Goal: Complete application form: Complete application form

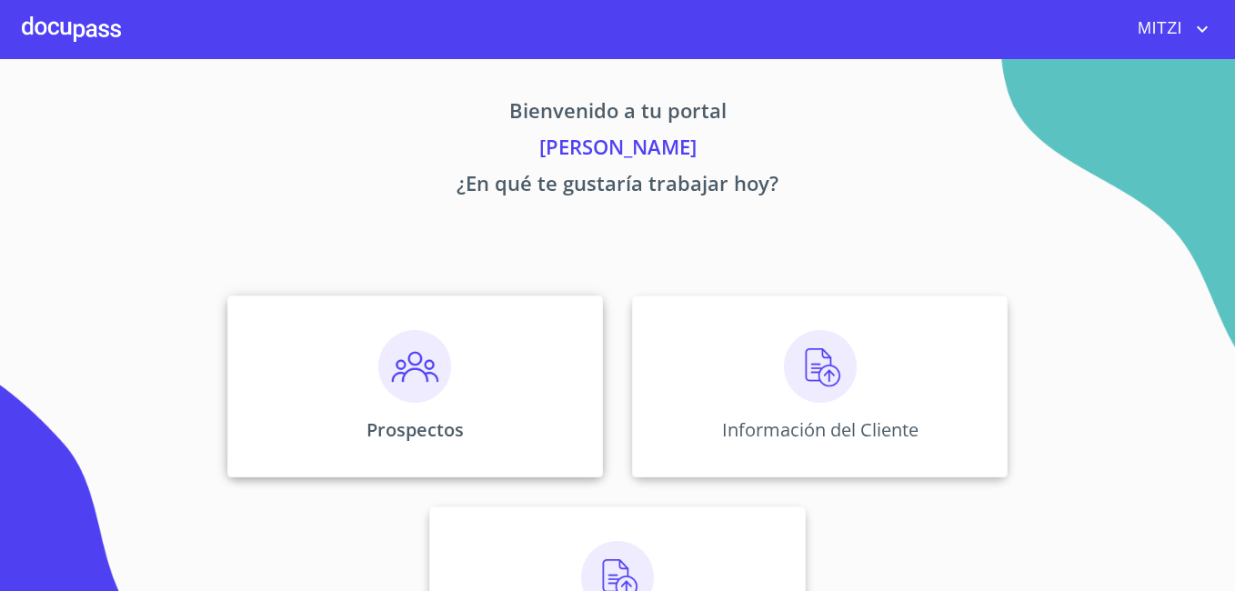
click at [486, 367] on div "Prospectos" at bounding box center [415, 387] width 376 height 182
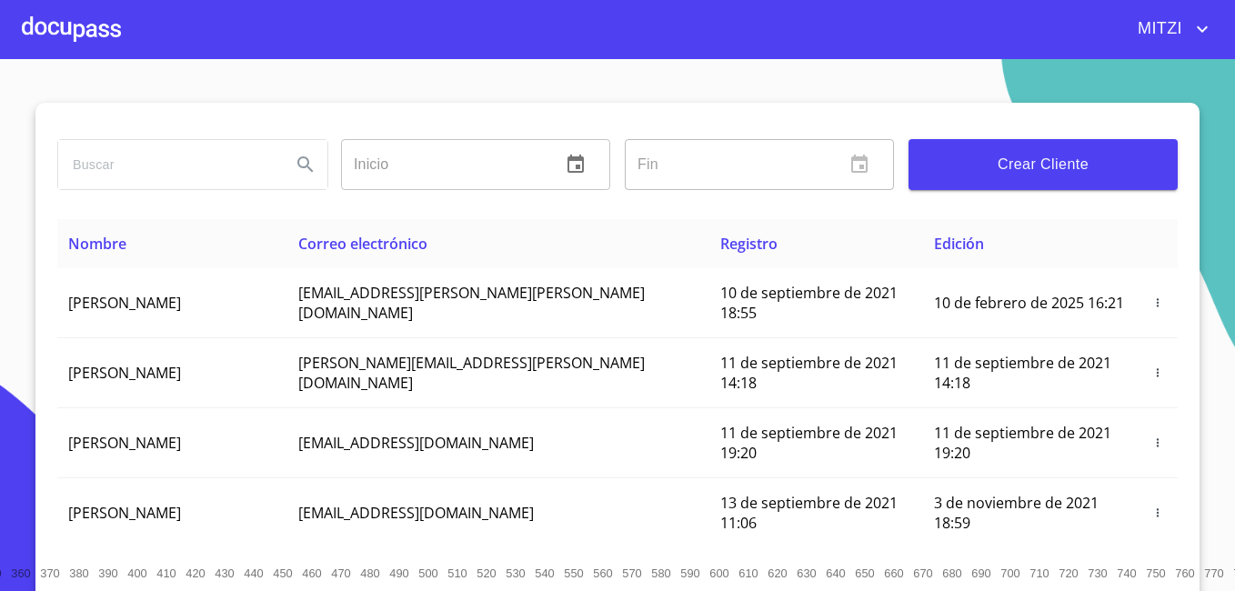
click at [215, 161] on input "search" at bounding box center [167, 164] width 218 height 49
type input "cinthia guadalupe"
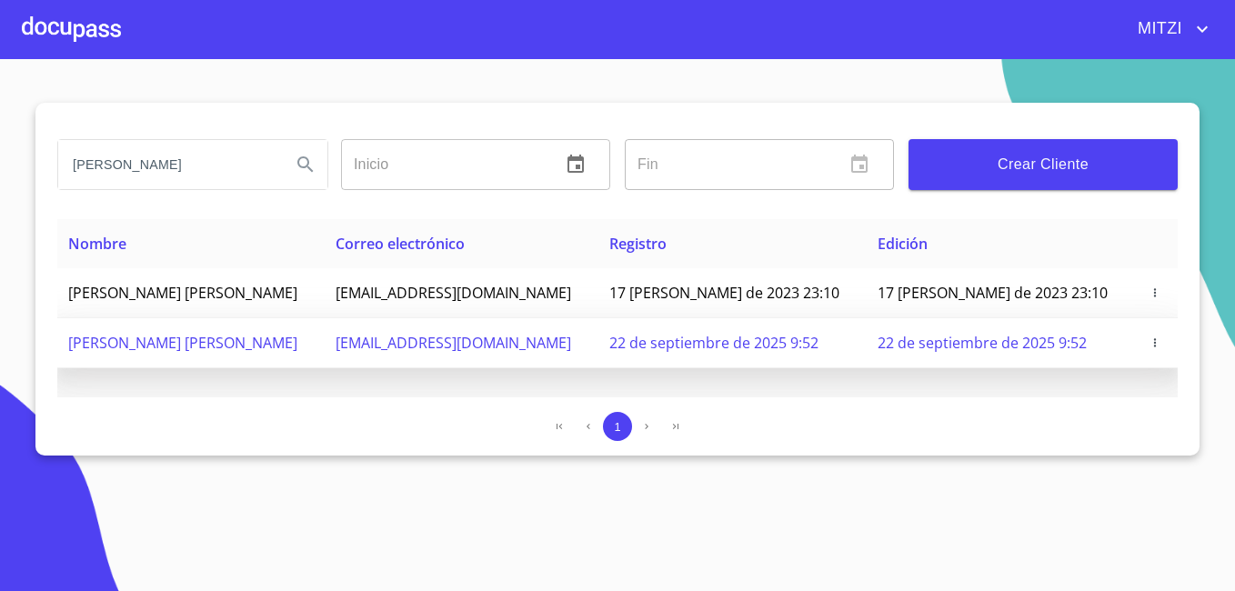
drag, startPoint x: 628, startPoint y: 349, endPoint x: 387, endPoint y: 340, distance: 242.1
click at [387, 340] on tr "CINTHIA GUADALUPE HERNANDEZ AGUILAR htchernandez1396@gmail.com 22 de septiembre…" at bounding box center [617, 343] width 1121 height 50
copy tr "htchernandez1396@gmail.com"
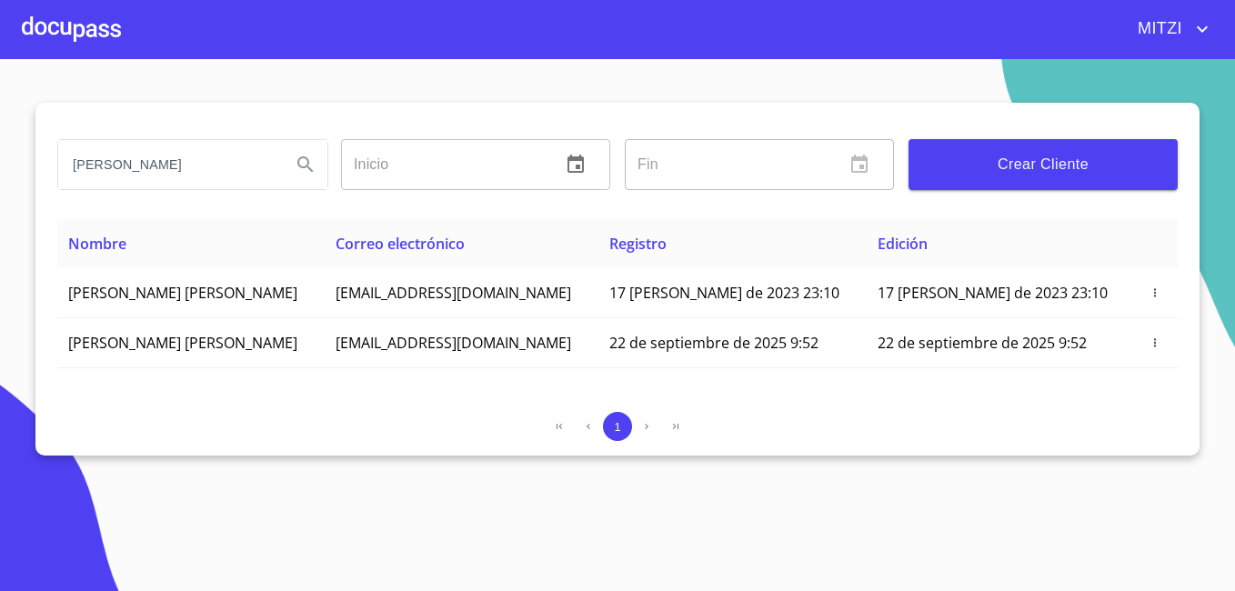
click at [46, 43] on div at bounding box center [71, 29] width 99 height 58
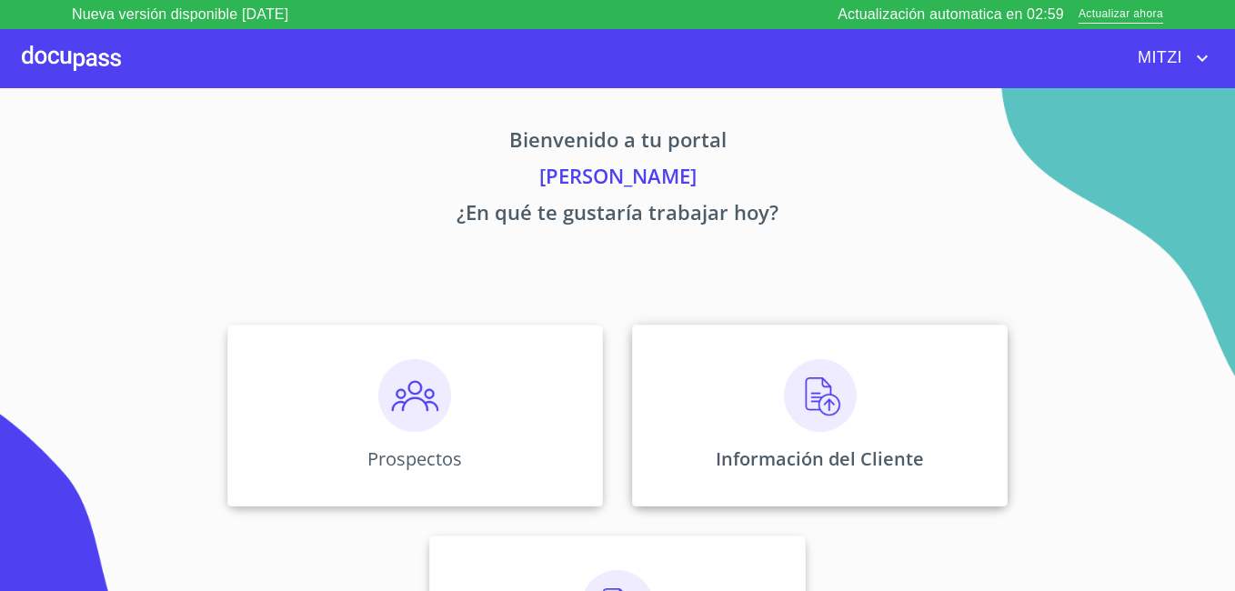
click at [688, 432] on div "Información del Cliente" at bounding box center [820, 416] width 376 height 182
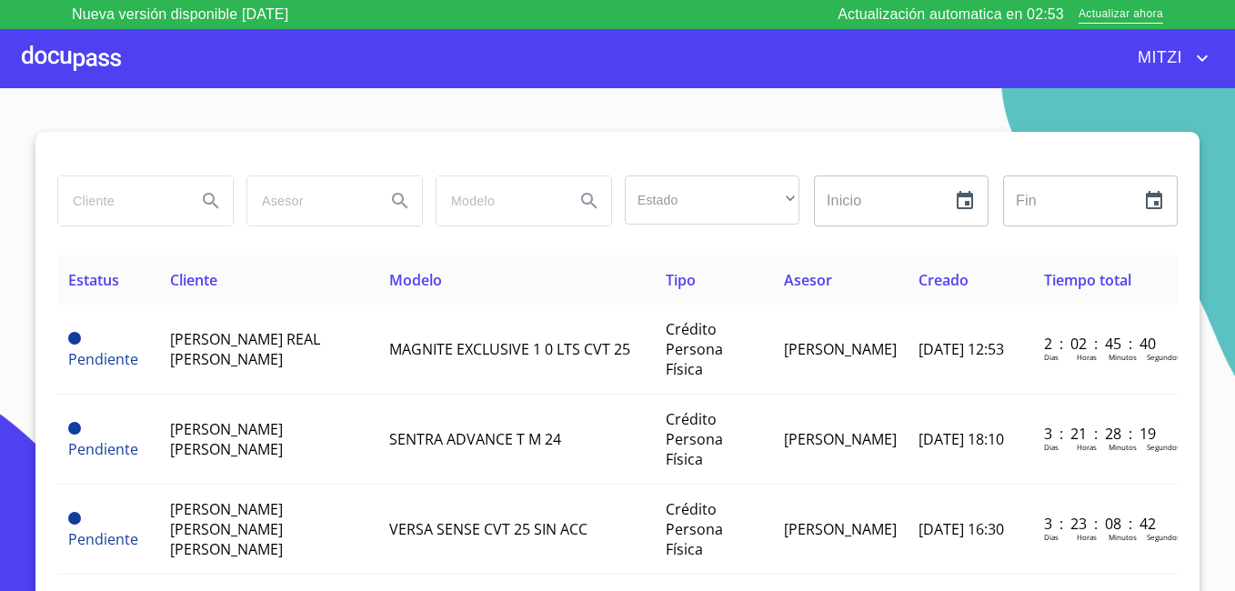
click at [147, 199] on input "search" at bounding box center [120, 200] width 124 height 49
type input "cinthia guadalupe"
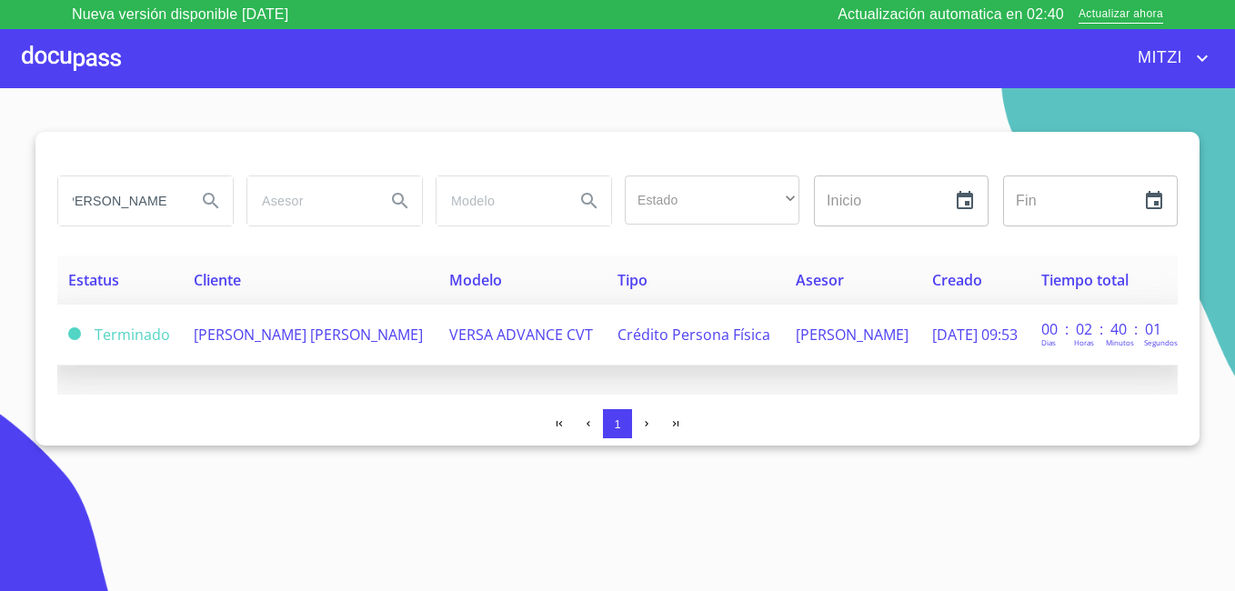
scroll to position [0, 0]
click at [332, 315] on td "[PERSON_NAME] [PERSON_NAME]" at bounding box center [311, 335] width 256 height 61
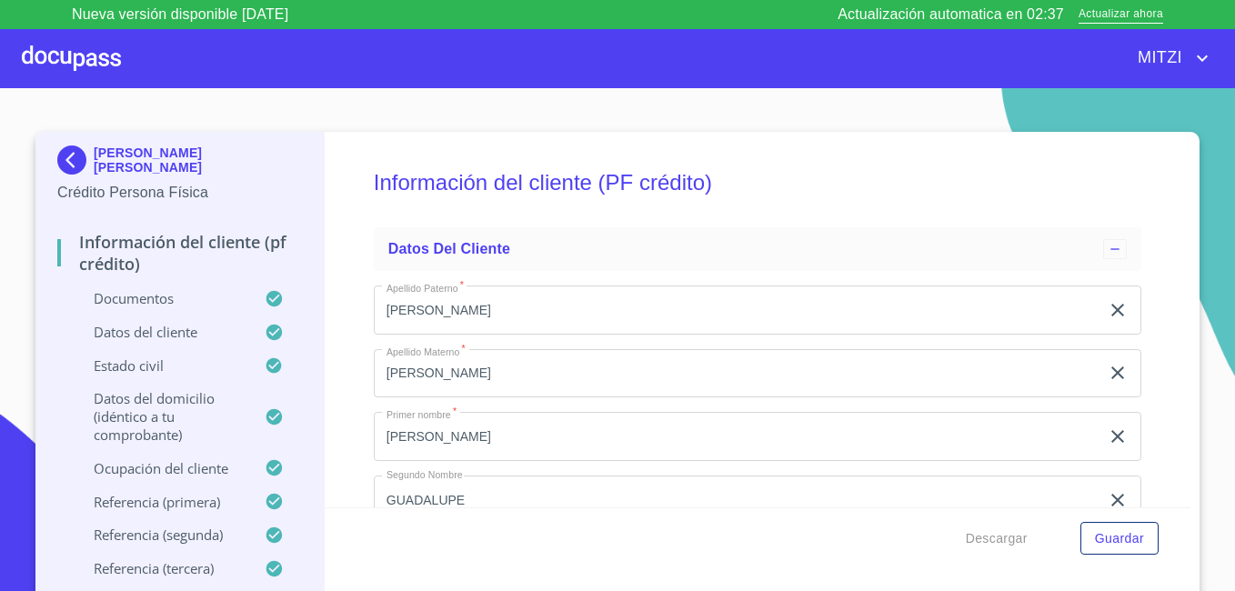
click at [330, 191] on div "Información del cliente (PF crédito) Datos del cliente Apellido Paterno   * HER…" at bounding box center [758, 320] width 867 height 376
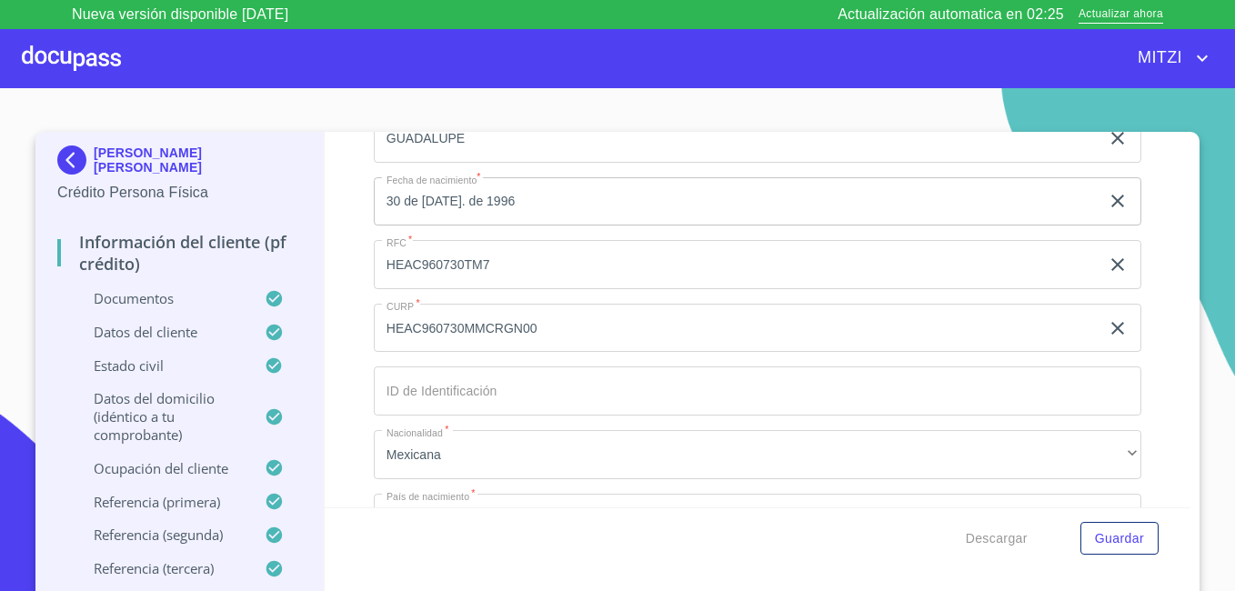
scroll to position [6015, 0]
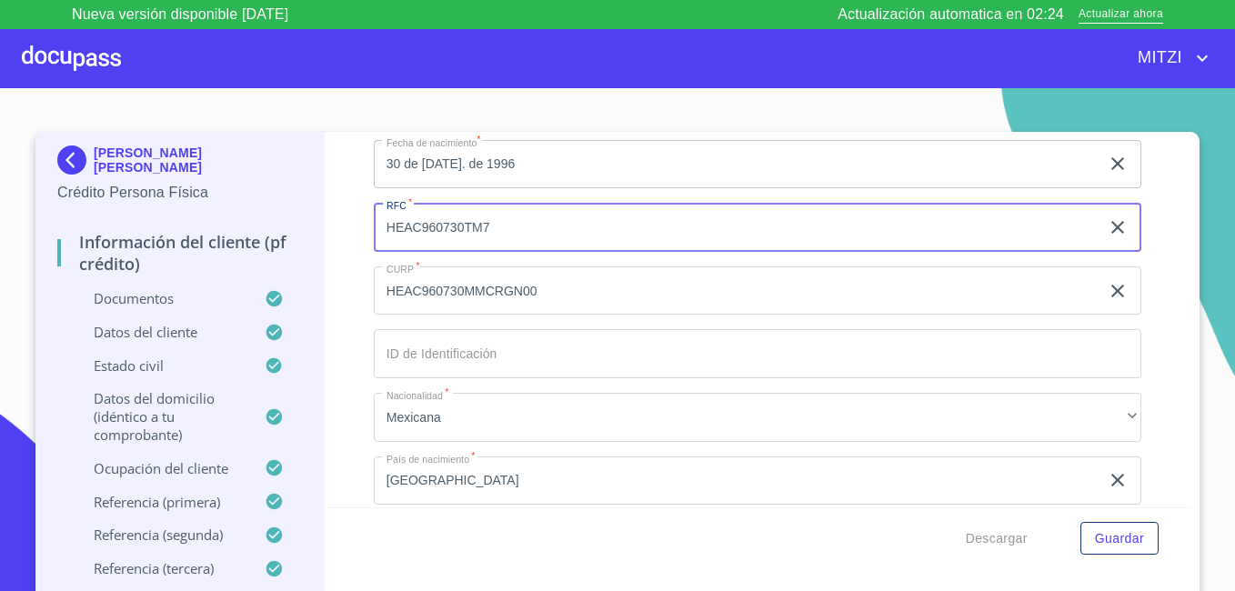
click at [537, 252] on input "HEAC960730TM7" at bounding box center [737, 227] width 726 height 49
click at [325, 272] on div "Información del cliente (PF crédito) Documentos Documento de identificación.   …" at bounding box center [758, 320] width 867 height 376
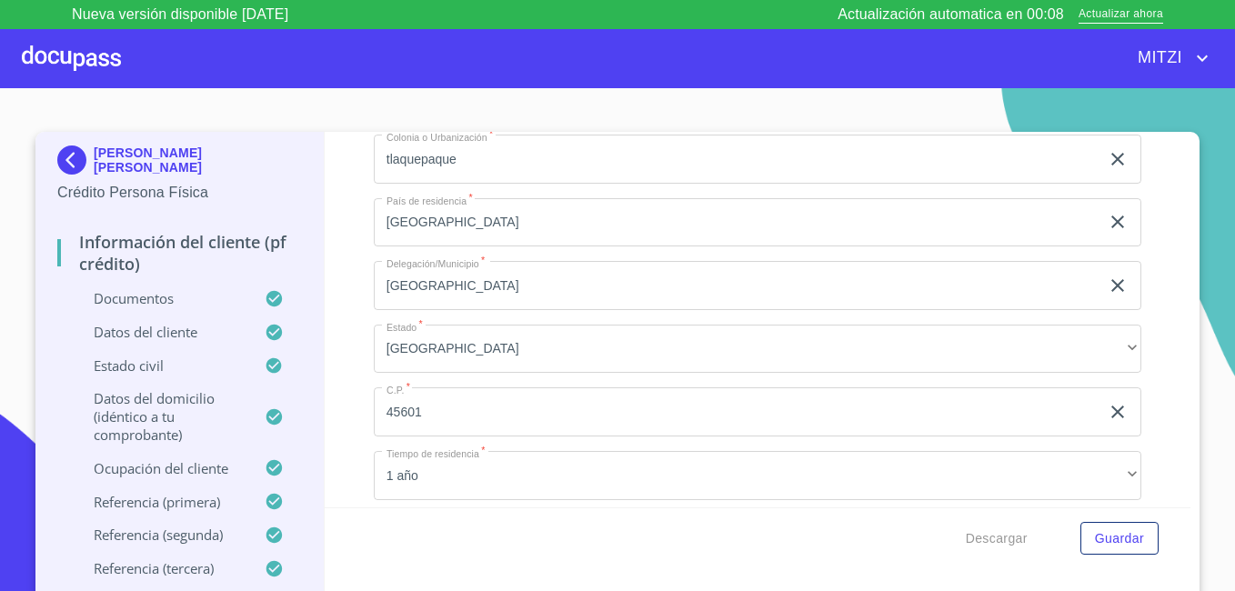
scroll to position [7142, 0]
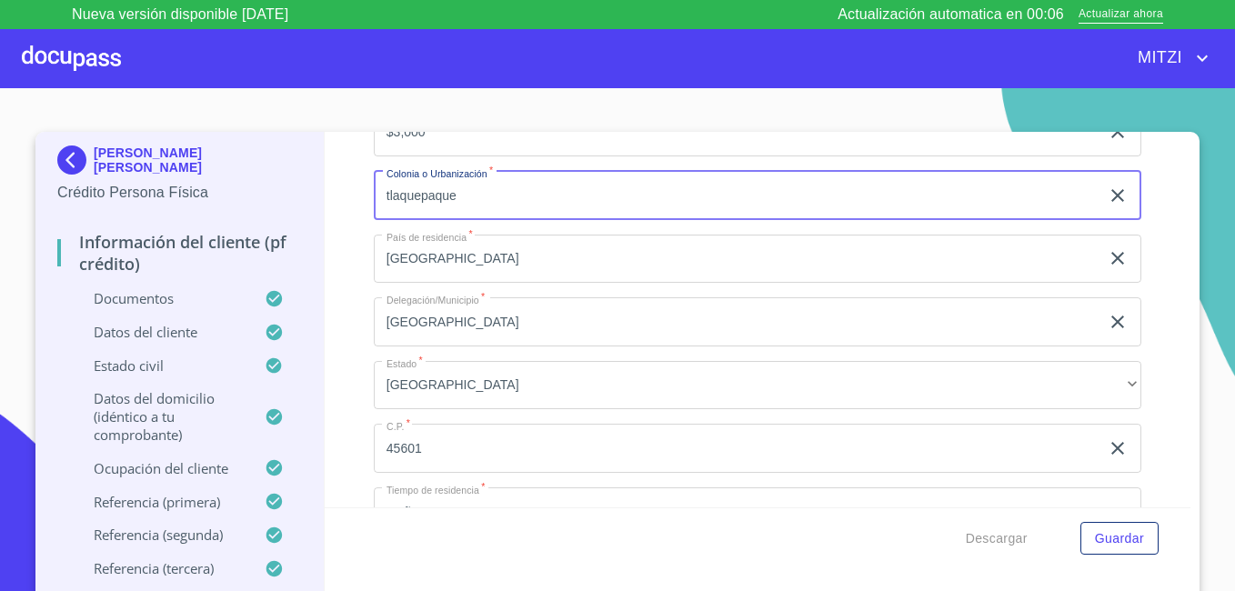
click at [477, 215] on input "tlaquepaque" at bounding box center [737, 195] width 726 height 49
type input "z"
type input "tlaquepaque"
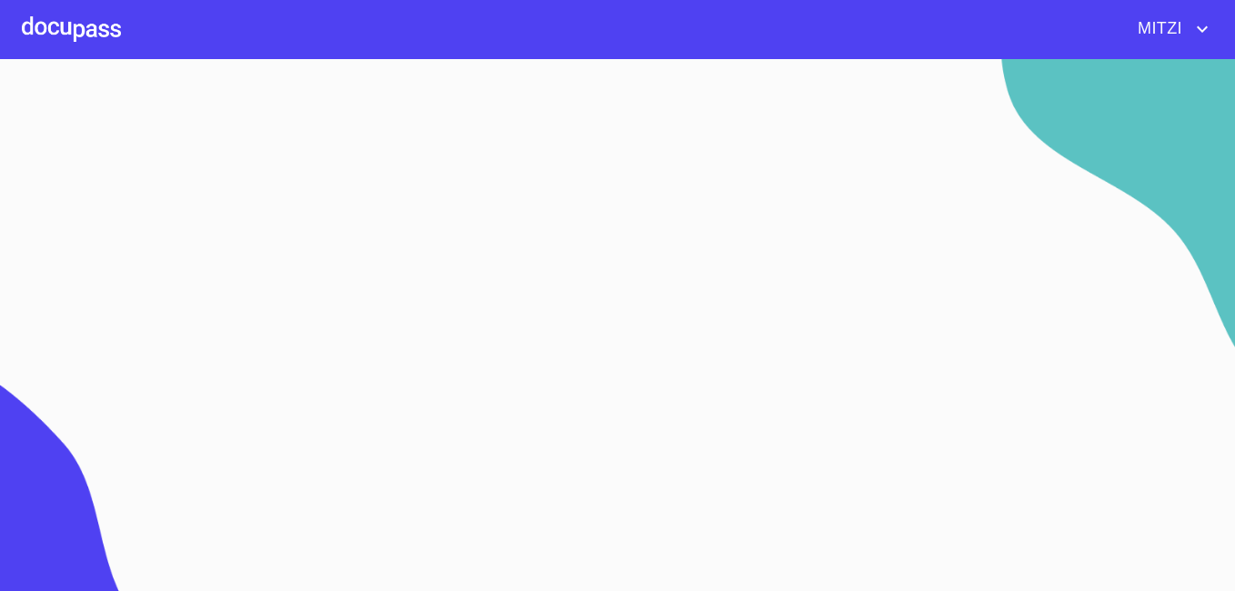
click at [879, 184] on div at bounding box center [1053, 315] width 363 height 513
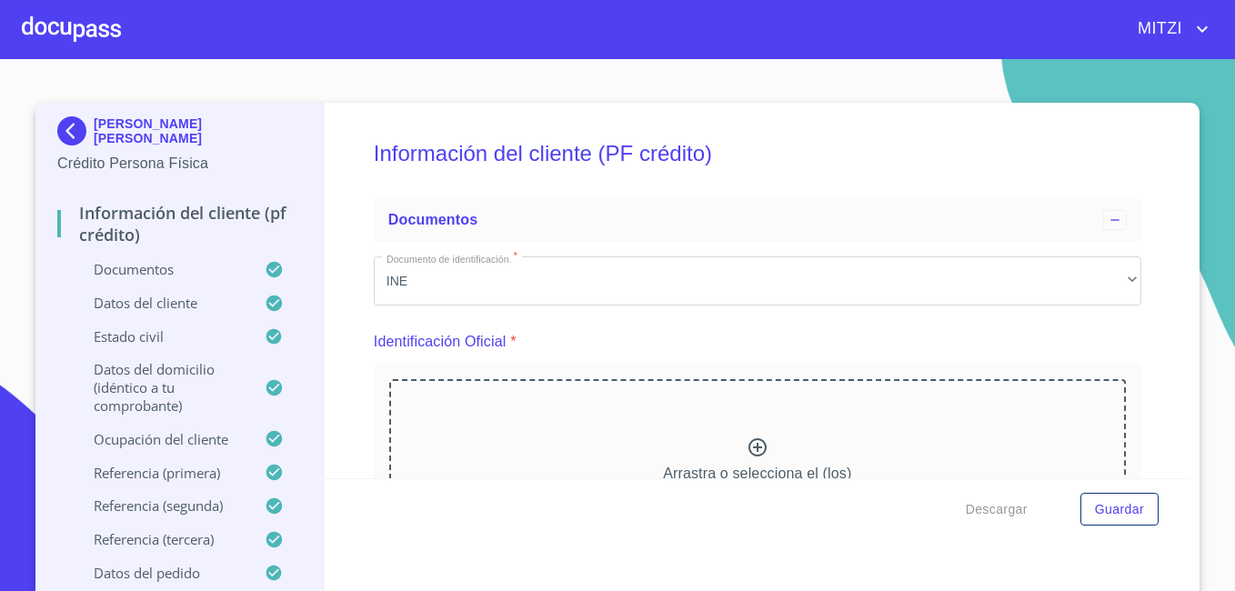
click at [930, 148] on h5 "Información del cliente (PF crédito)" at bounding box center [758, 153] width 768 height 75
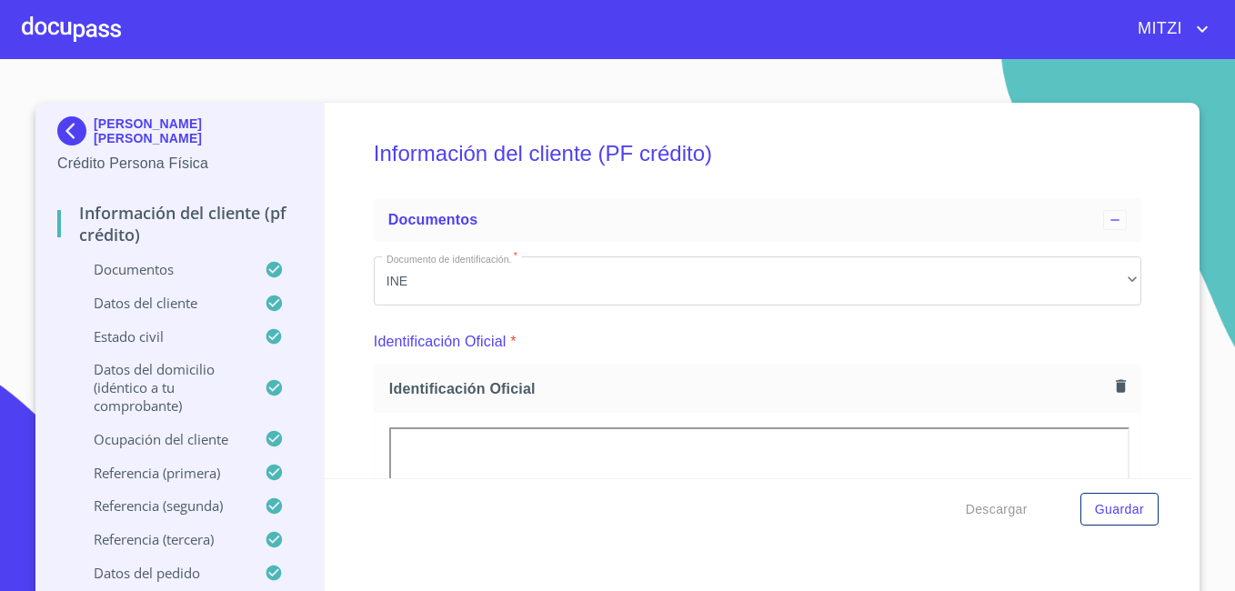
click at [353, 379] on div "Información del cliente (PF crédito) Documentos Documento de identificación.   …" at bounding box center [758, 291] width 867 height 376
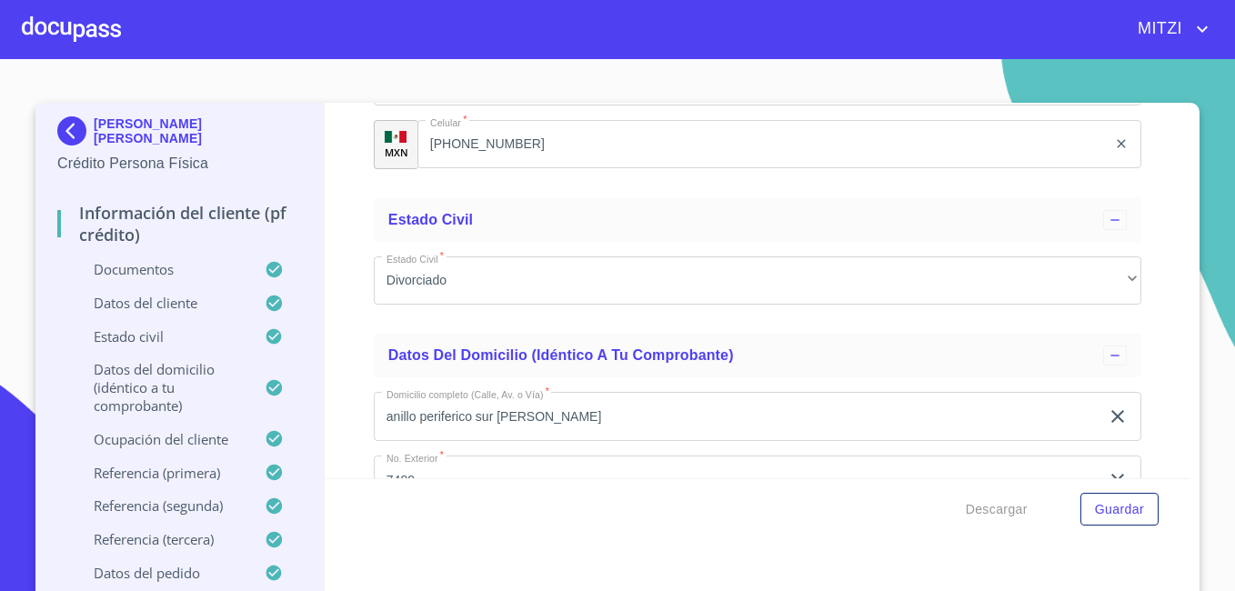
scroll to position [6548, 0]
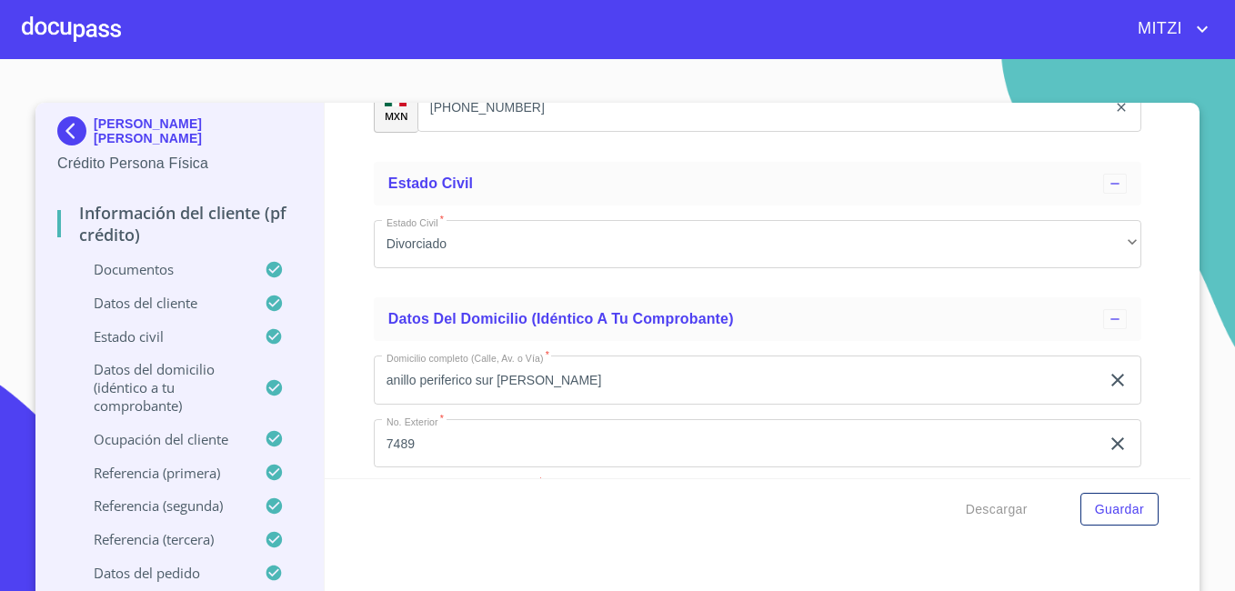
click at [328, 212] on div "Información del cliente (PF crédito) Documentos Documento de identificación.   …" at bounding box center [758, 291] width 867 height 376
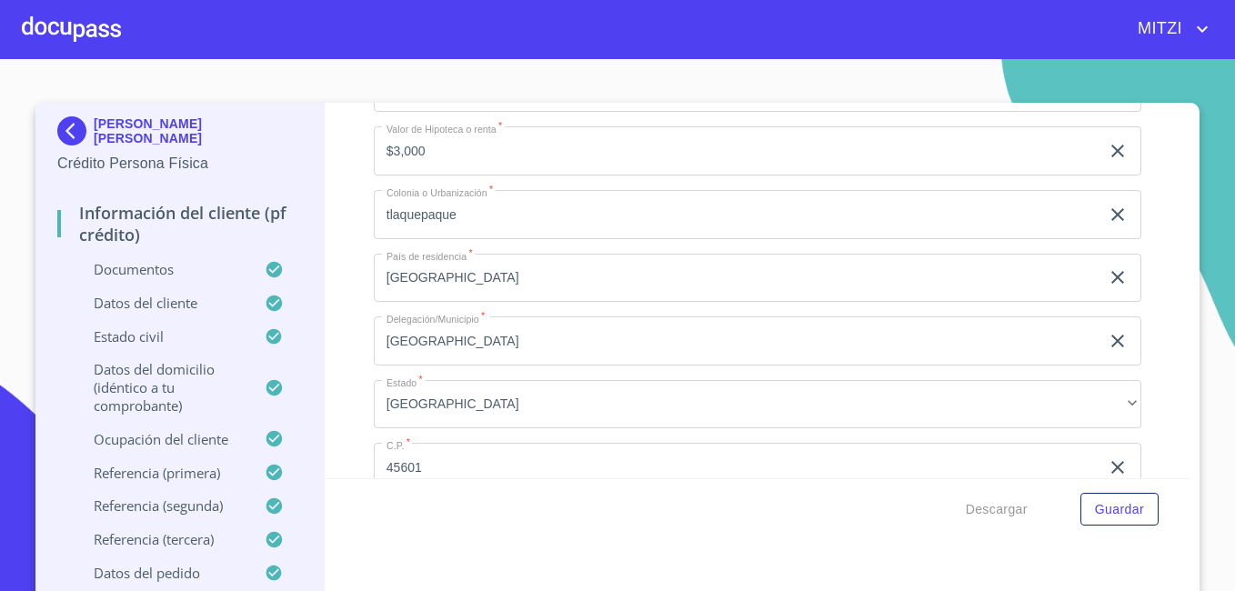
scroll to position [7131, 0]
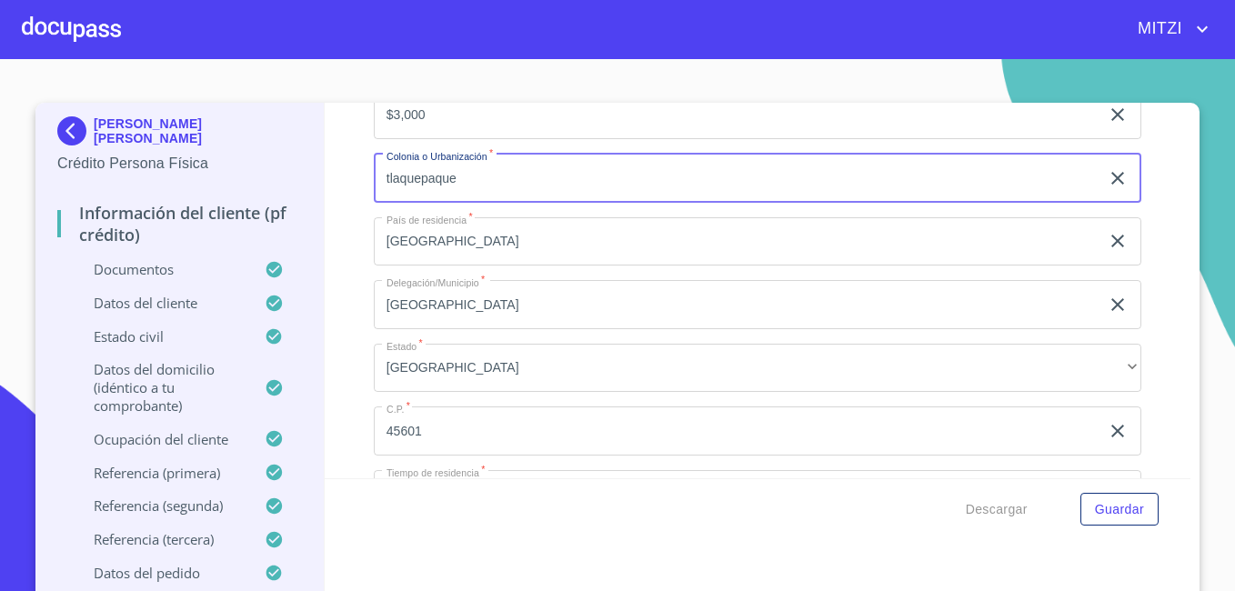
click at [489, 194] on input "tlaquepaque" at bounding box center [737, 178] width 726 height 49
type input "santa [PERSON_NAME] tequepexpan"
click at [467, 329] on input "[GEOGRAPHIC_DATA]" at bounding box center [737, 304] width 726 height 49
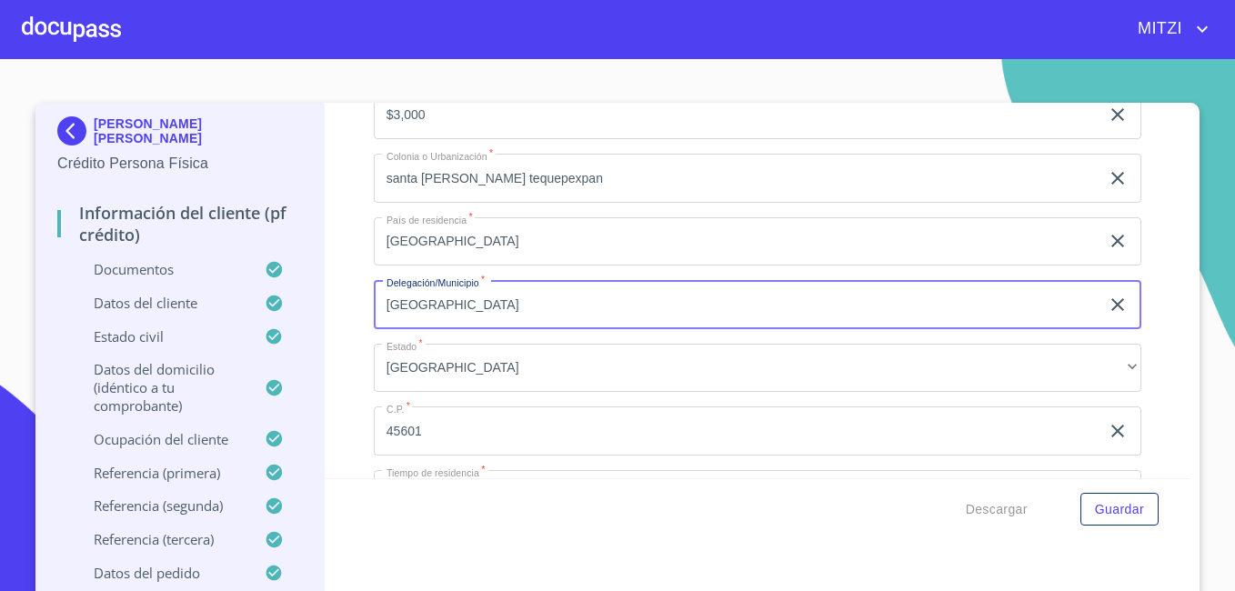
click at [467, 329] on input "[GEOGRAPHIC_DATA]" at bounding box center [737, 304] width 726 height 49
type input "s"
type input "tlaquepaque"
click at [316, 237] on div "[PERSON_NAME] [PERSON_NAME] Crédito Persona Física Información del cliente (PF …" at bounding box center [179, 354] width 289 height 503
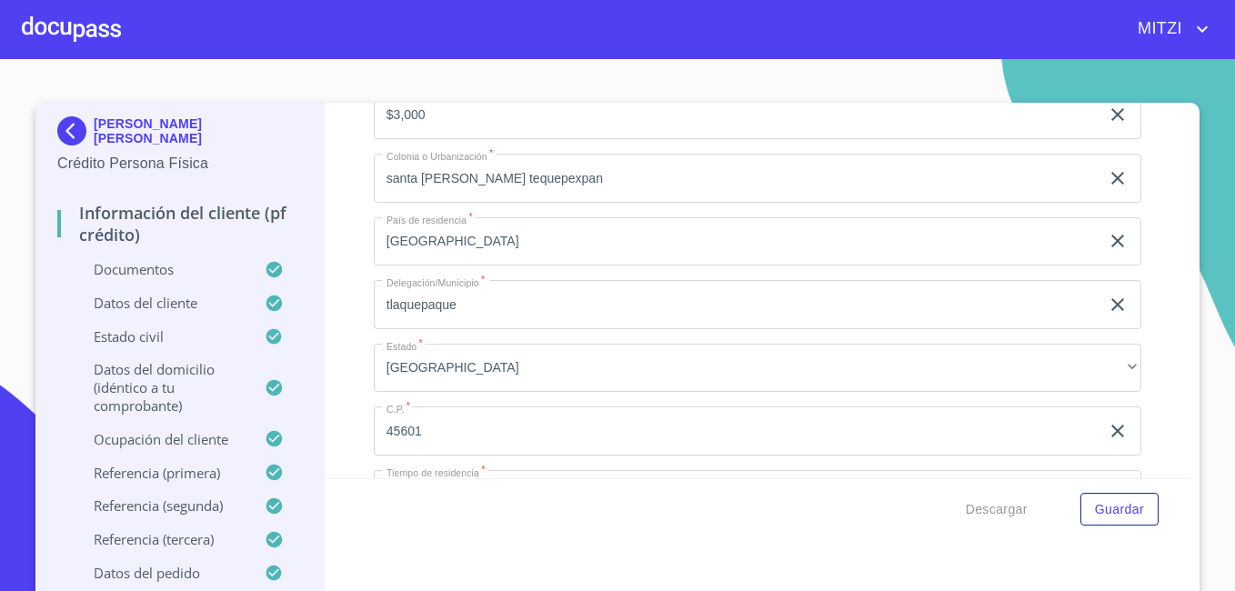
click at [327, 402] on div "Información del cliente (PF crédito) Documentos Documento de identificación.   …" at bounding box center [758, 291] width 867 height 376
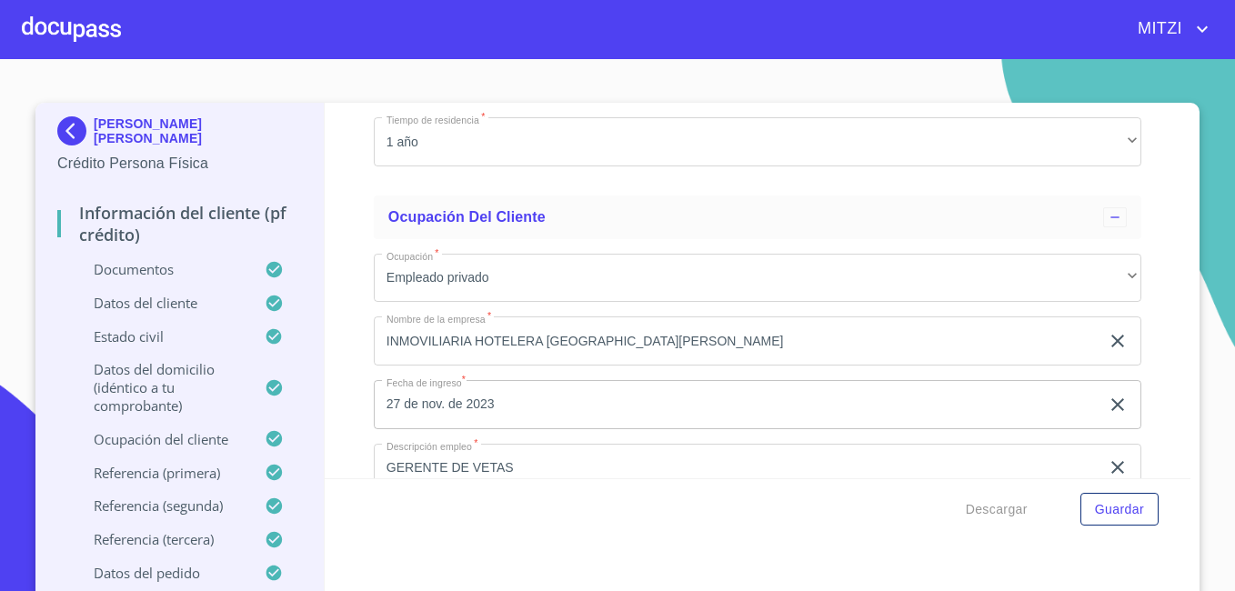
scroll to position [7603, 0]
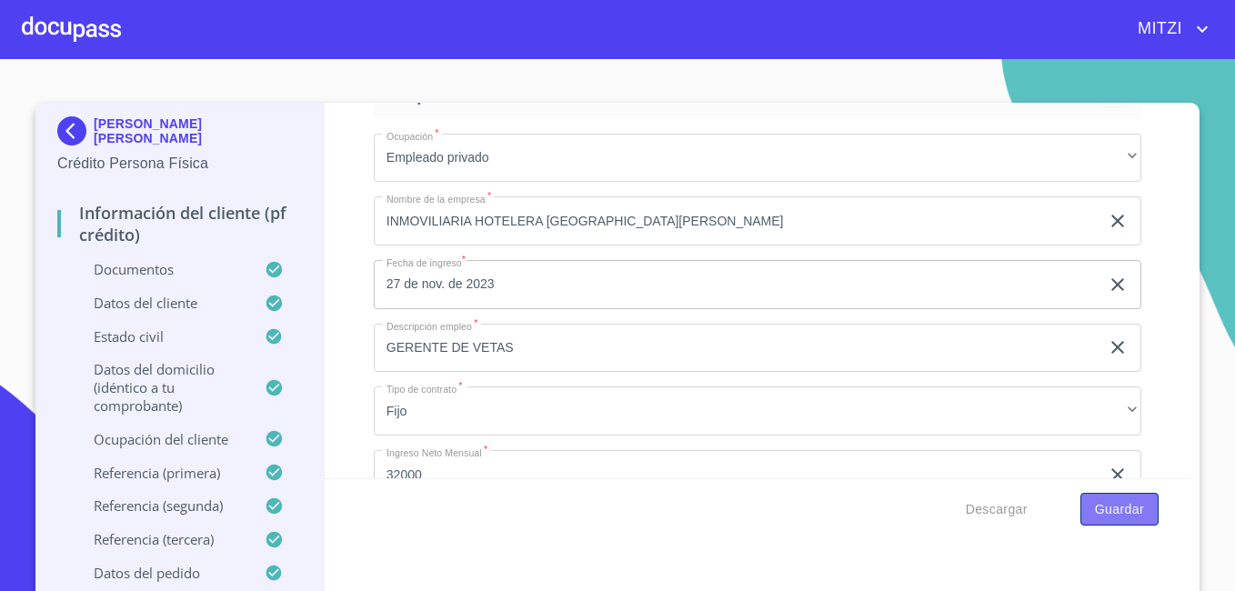
click at [1126, 513] on span "Guardar" at bounding box center [1119, 509] width 49 height 23
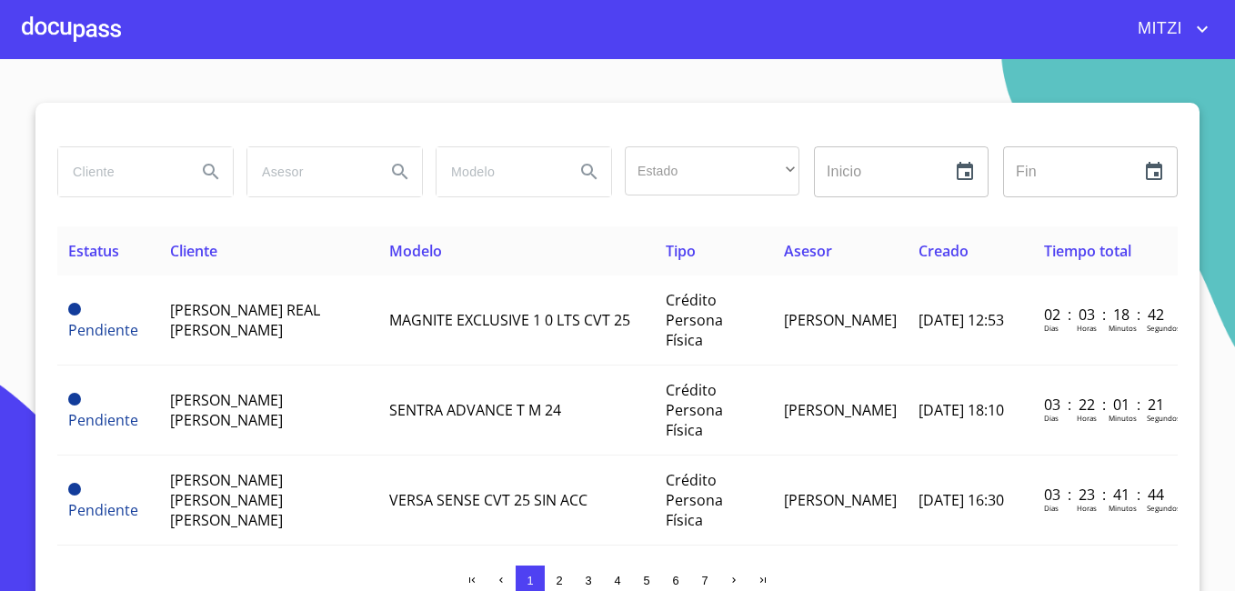
click at [108, 173] on input "search" at bounding box center [120, 171] width 124 height 49
type input "[PERSON_NAME]"
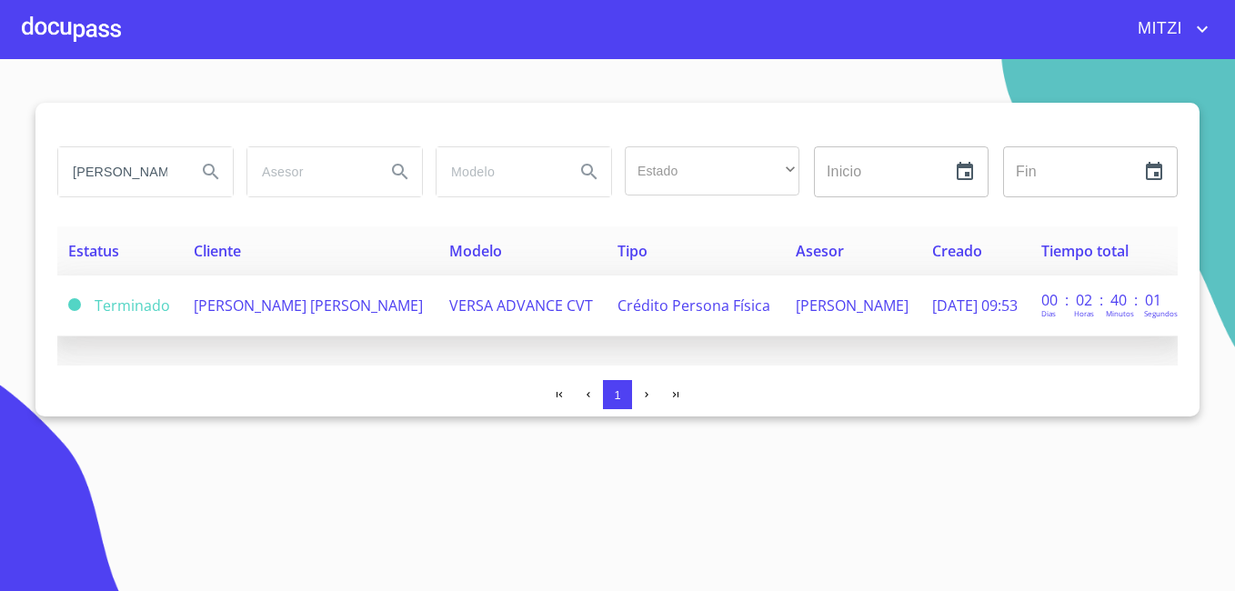
click at [461, 313] on td "VERSA ADVANCE CVT" at bounding box center [522, 306] width 168 height 61
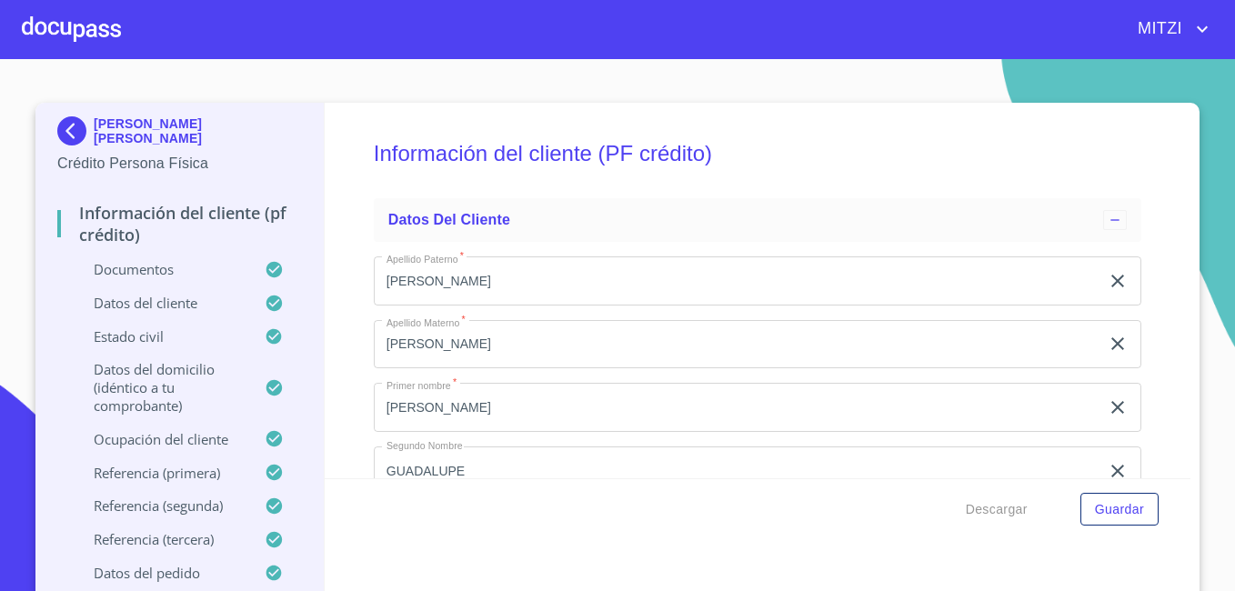
click at [329, 274] on div "Información del cliente (PF crédito) Datos del cliente Apellido [PERSON_NAME]  …" at bounding box center [758, 291] width 867 height 376
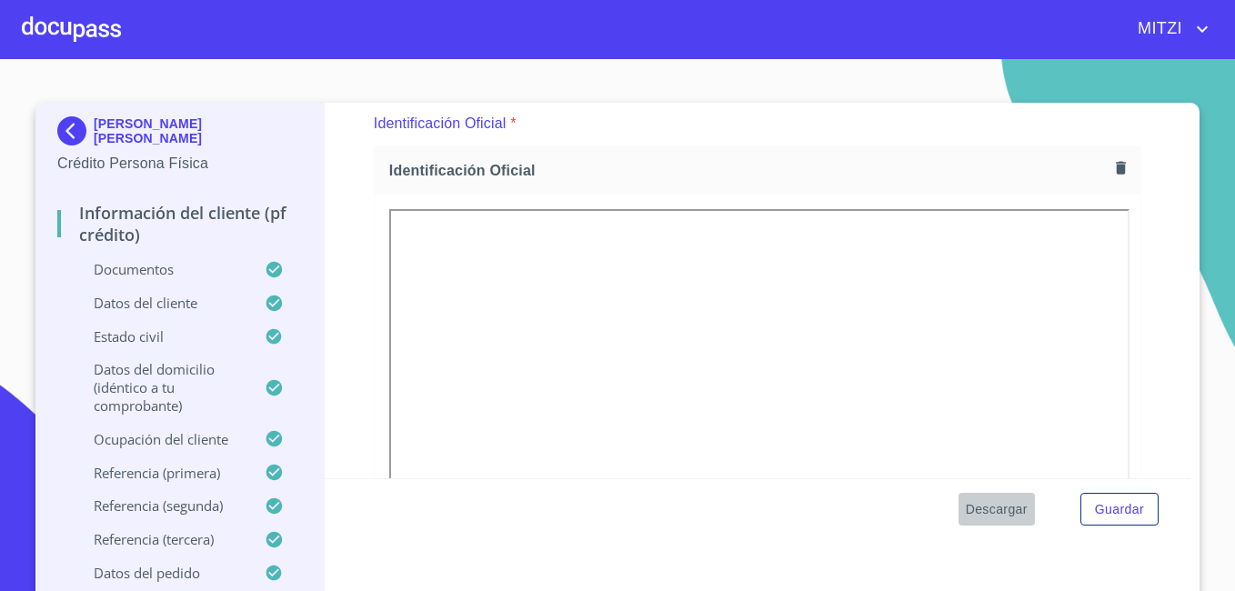
click at [1006, 511] on span "Descargar" at bounding box center [997, 509] width 62 height 23
click at [980, 499] on span "Descargar" at bounding box center [997, 509] width 62 height 23
